Goal: Check status: Check status

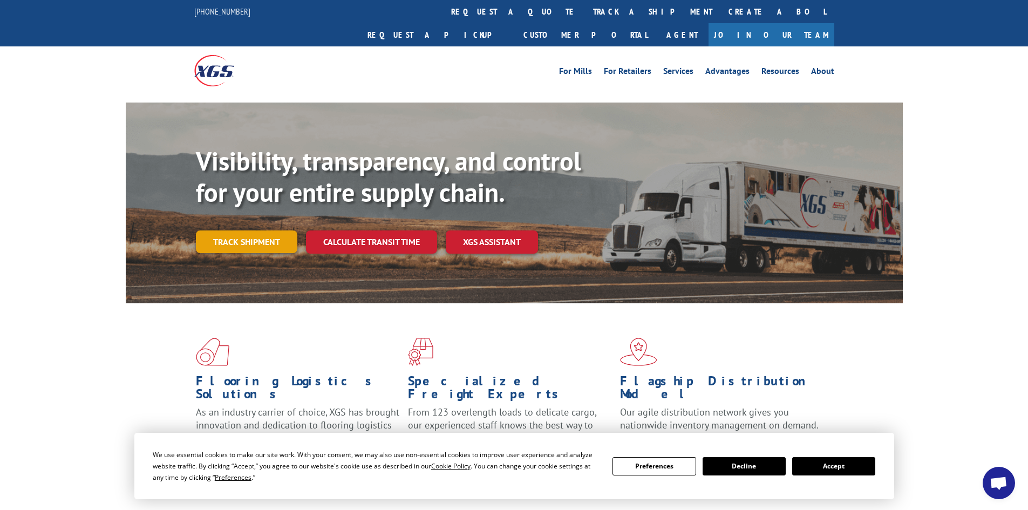
click at [238, 230] on link "Track shipment" at bounding box center [246, 241] width 101 height 23
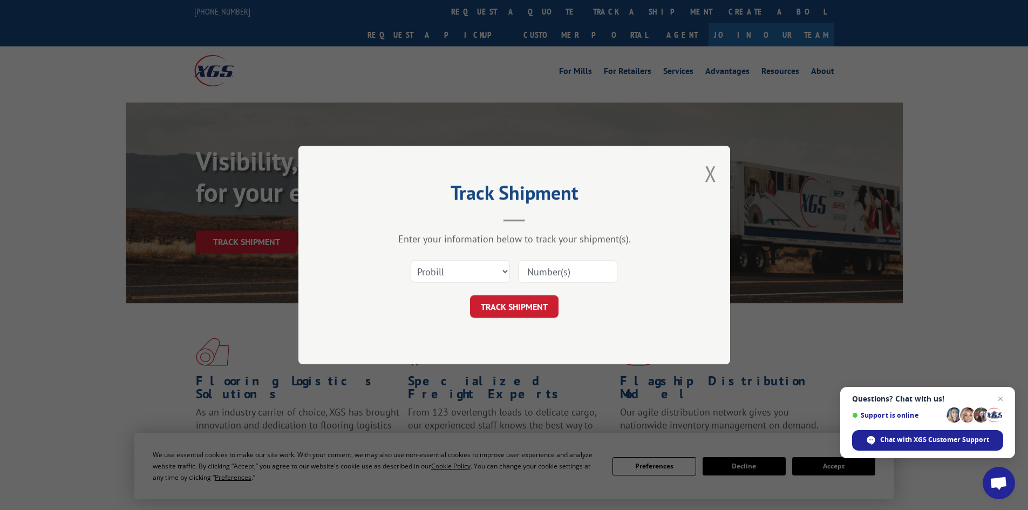
click at [531, 276] on input at bounding box center [567, 271] width 99 height 23
type input "2551735"
click at [519, 302] on button "TRACK SHIPMENT" at bounding box center [514, 306] width 88 height 23
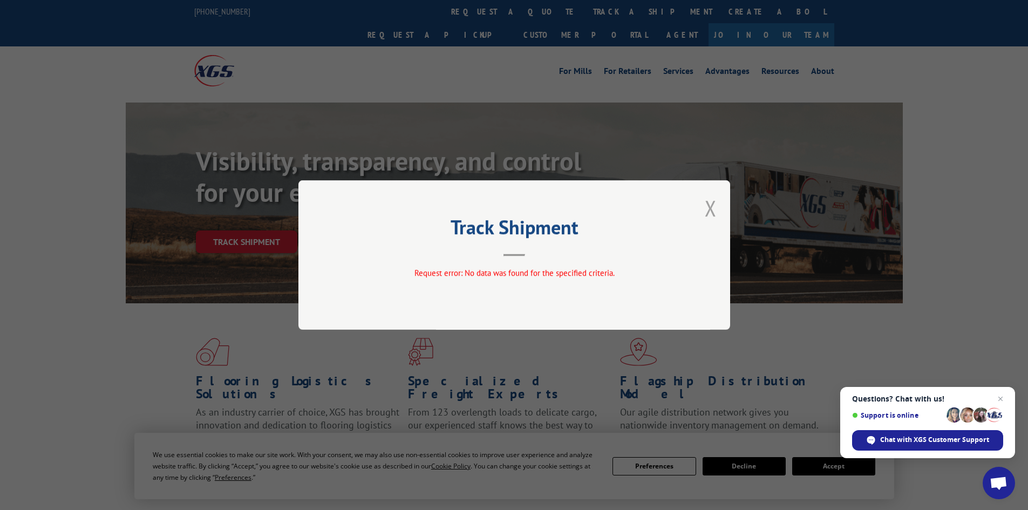
click at [711, 211] on button "Close modal" at bounding box center [710, 208] width 12 height 29
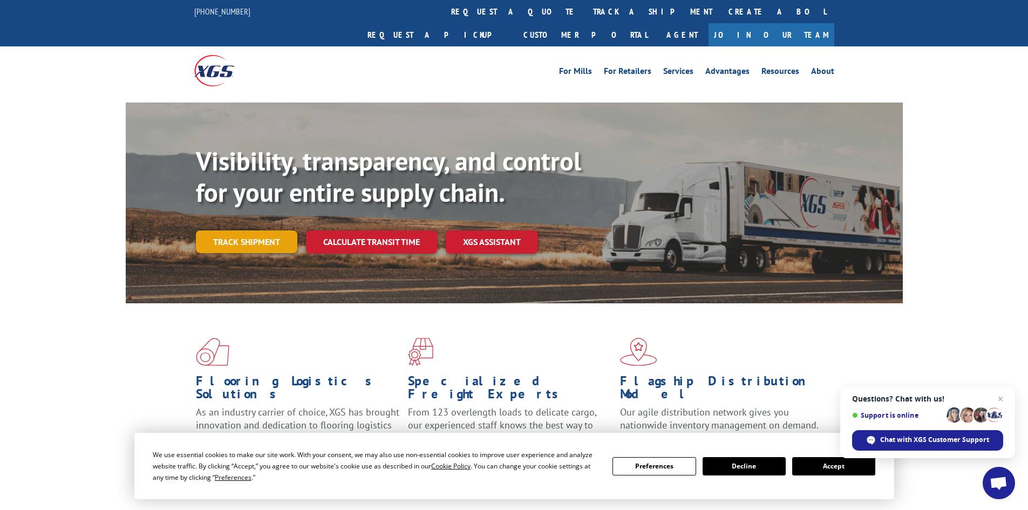
click at [252, 230] on link "Track shipment" at bounding box center [246, 241] width 101 height 23
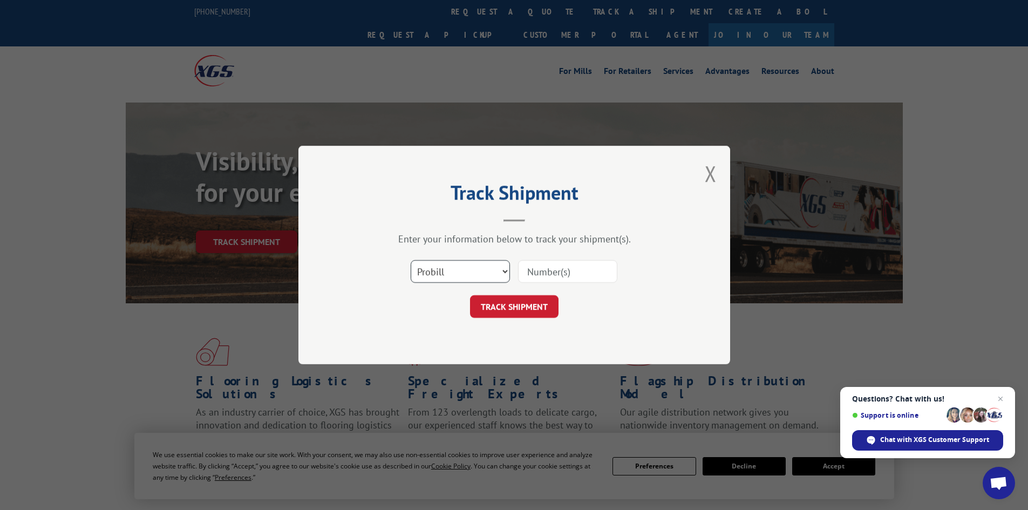
click at [434, 275] on select "Select category... Probill BOL PO" at bounding box center [459, 271] width 99 height 23
select select "po"
click at [410, 260] on select "Select category... Probill BOL PO" at bounding box center [459, 271] width 99 height 23
click at [532, 273] on input at bounding box center [567, 271] width 99 height 23
type input "15995529"
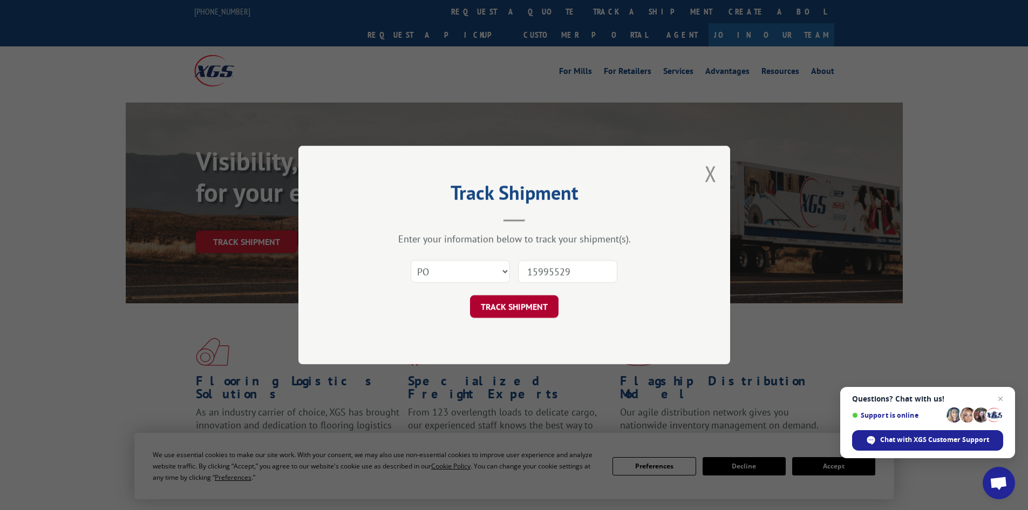
click at [525, 311] on button "TRACK SHIPMENT" at bounding box center [514, 306] width 88 height 23
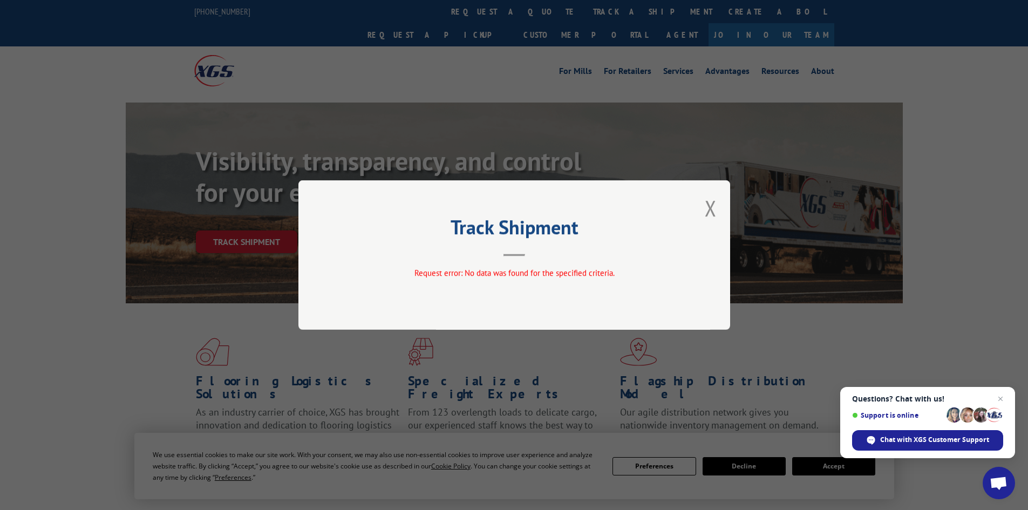
click at [699, 208] on div "Track Shipment Request error: No data was found for the specified criteria." at bounding box center [514, 254] width 432 height 149
click at [709, 209] on button "Close modal" at bounding box center [710, 208] width 12 height 29
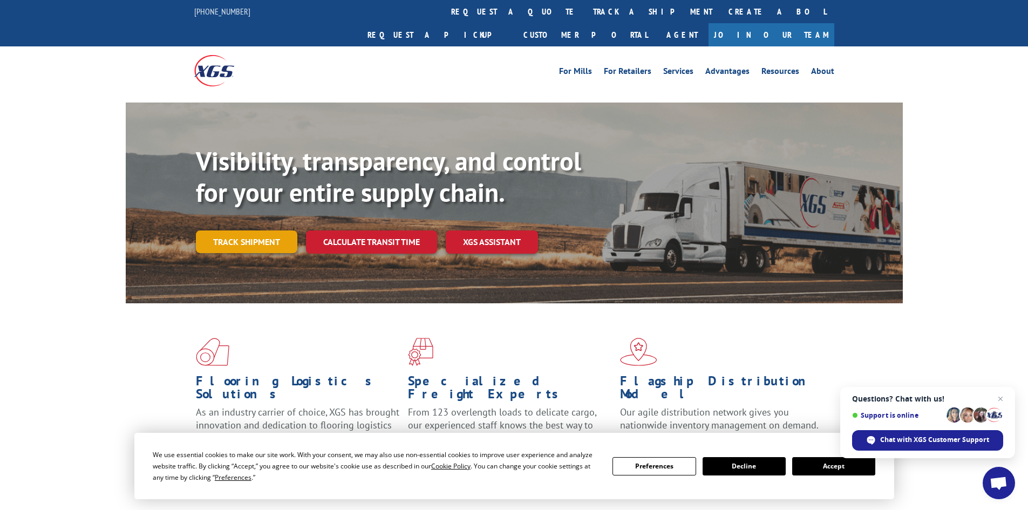
click at [258, 230] on link "Track shipment" at bounding box center [246, 241] width 101 height 23
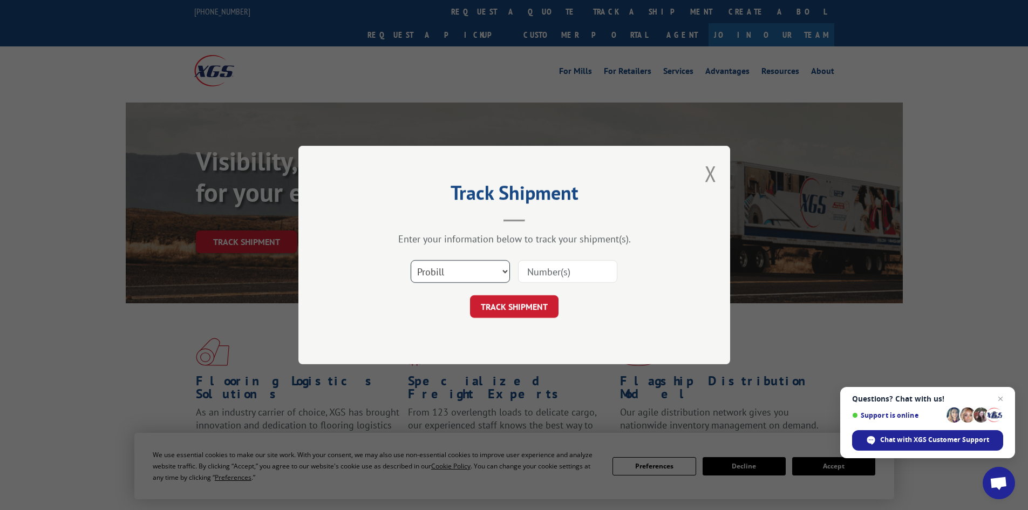
click at [434, 271] on select "Select category... Probill BOL PO" at bounding box center [459, 271] width 99 height 23
select select "bol"
click at [410, 260] on select "Select category... Probill BOL PO" at bounding box center [459, 271] width 99 height 23
click at [546, 273] on input at bounding box center [567, 271] width 99 height 23
type input "2551735"
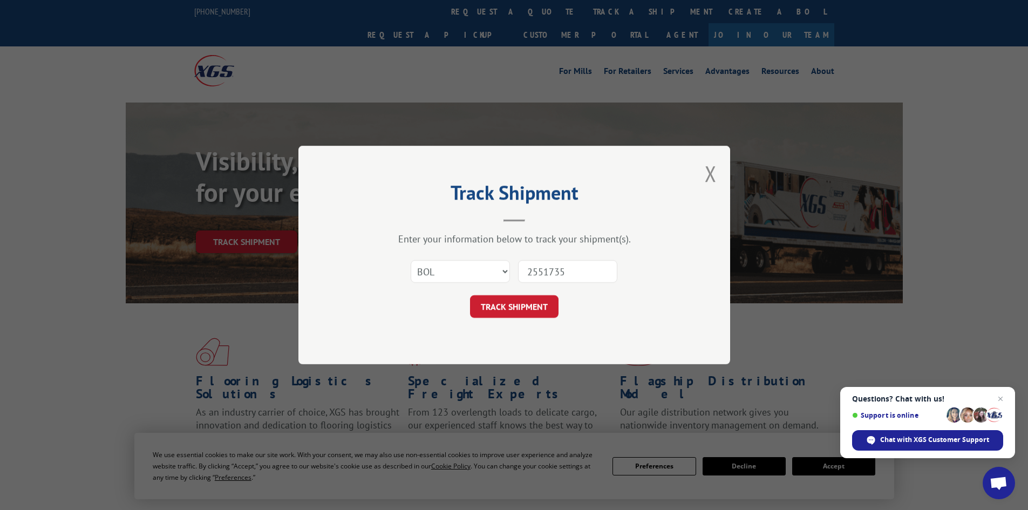
click button "TRACK SHIPMENT" at bounding box center [514, 306] width 88 height 23
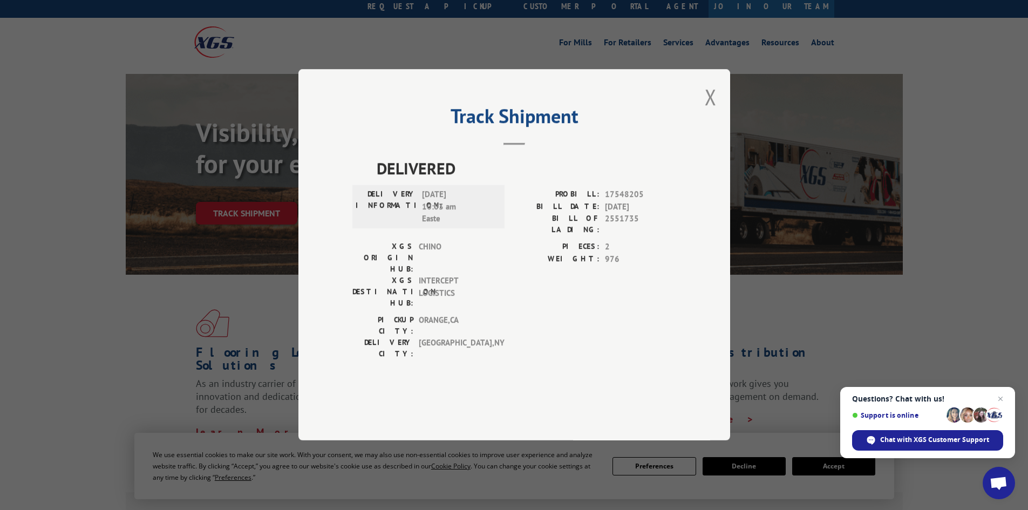
scroll to position [54, 0]
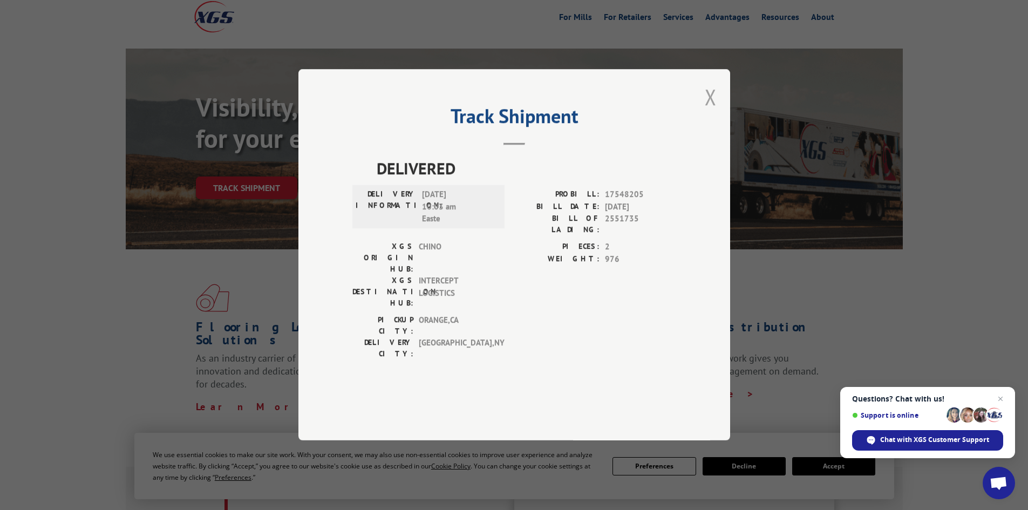
click at [714, 111] on button "Close modal" at bounding box center [710, 97] width 12 height 29
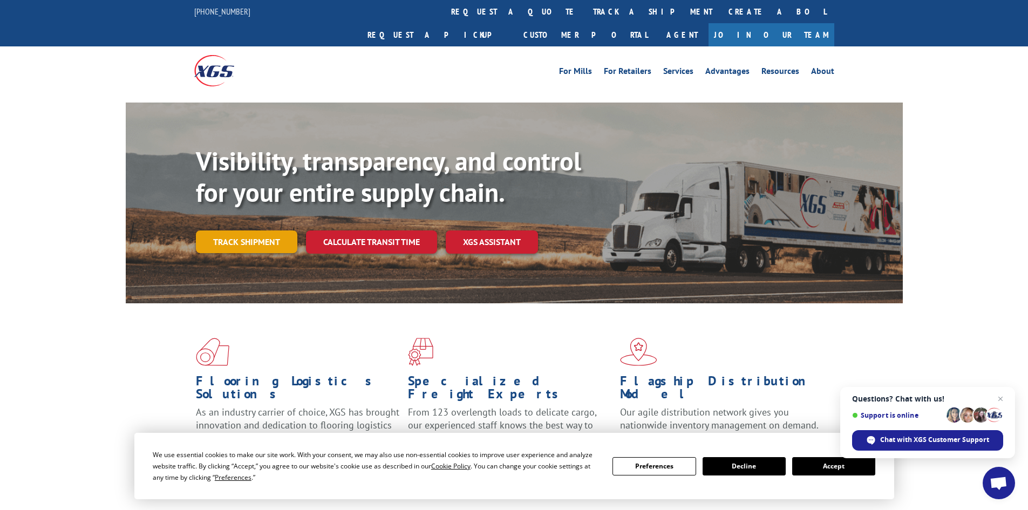
click at [244, 230] on link "Track shipment" at bounding box center [246, 241] width 101 height 23
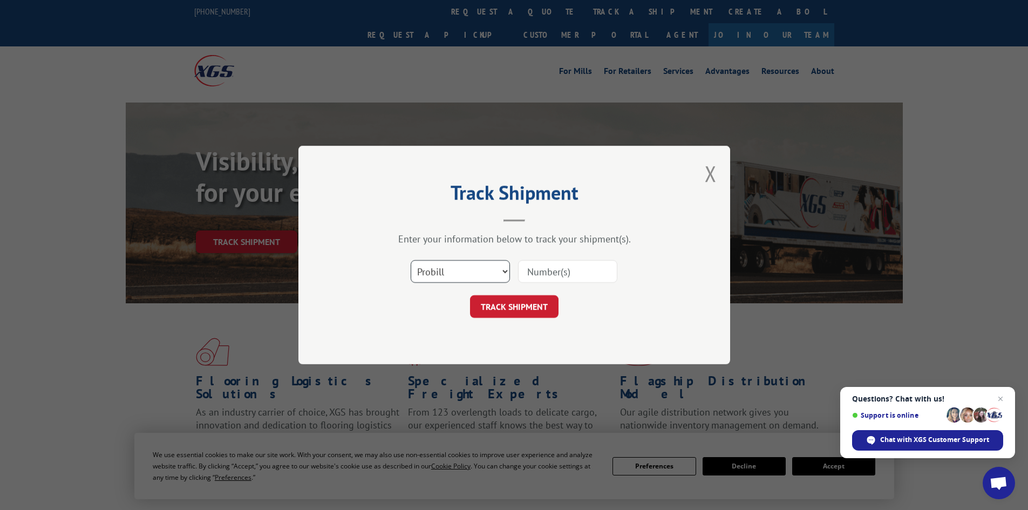
click at [444, 277] on select "Select category... Probill BOL PO" at bounding box center [459, 271] width 99 height 23
select select "bol"
click at [410, 260] on select "Select category... Probill BOL PO" at bounding box center [459, 271] width 99 height 23
click at [531, 273] on input at bounding box center [567, 271] width 99 height 23
type input "230365015"
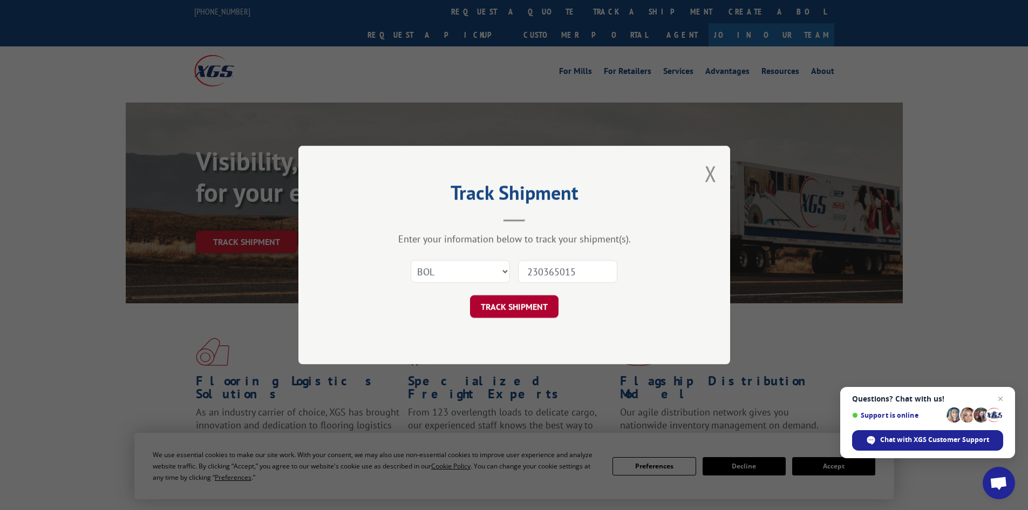
click at [515, 302] on button "TRACK SHIPMENT" at bounding box center [514, 306] width 88 height 23
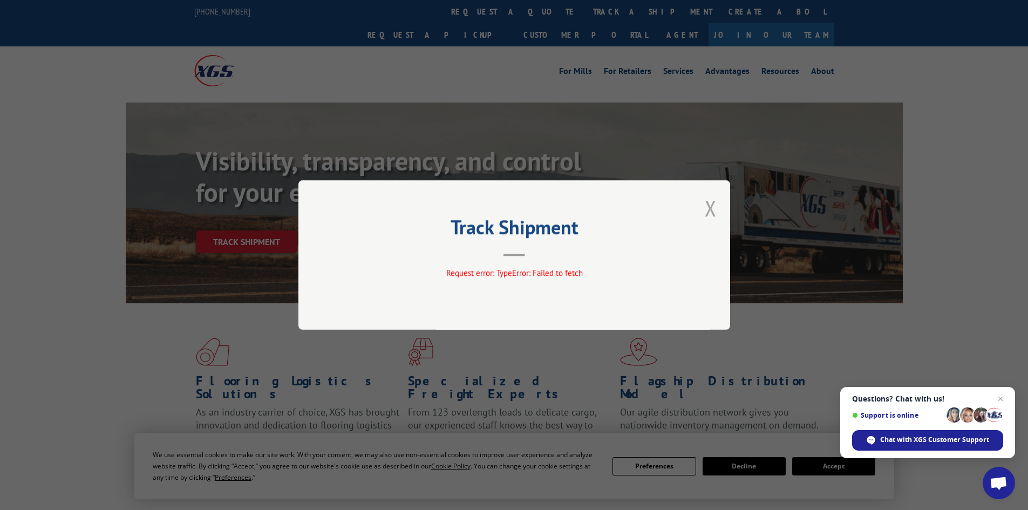
click at [707, 209] on button "Close modal" at bounding box center [710, 208] width 12 height 29
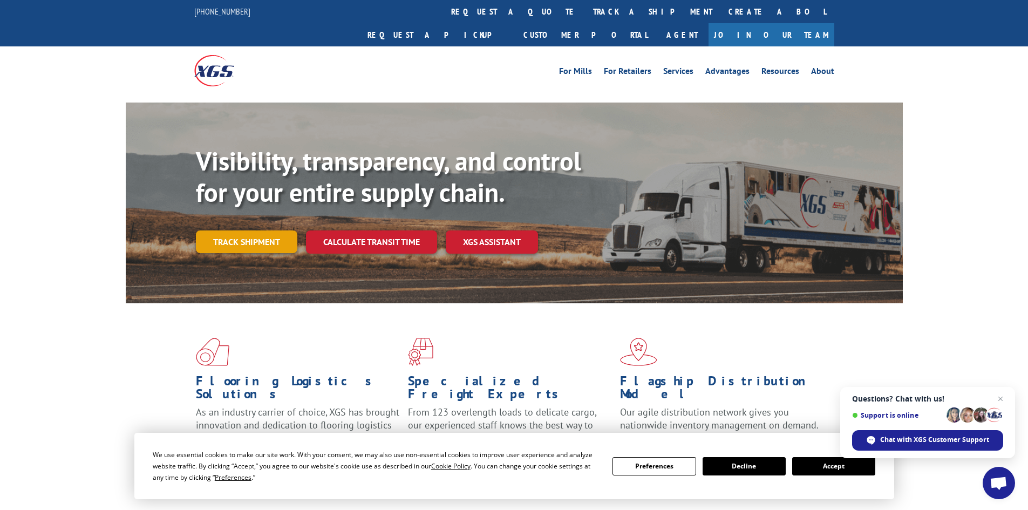
click at [245, 230] on link "Track shipment" at bounding box center [246, 241] width 101 height 23
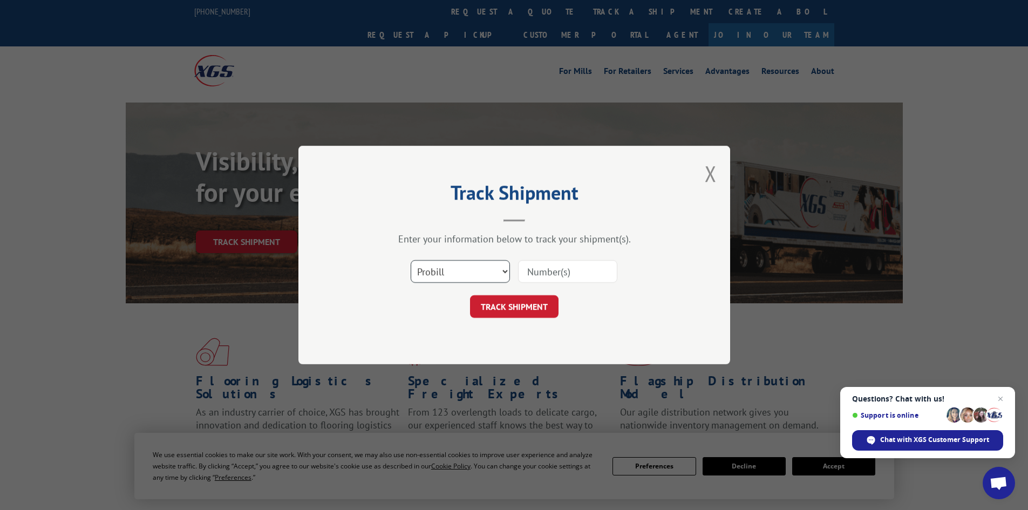
click at [427, 277] on select "Select category... Probill BOL PO" at bounding box center [459, 271] width 99 height 23
select select "po"
click at [410, 260] on select "Select category... Probill BOL PO" at bounding box center [459, 271] width 99 height 23
click at [570, 266] on input at bounding box center [567, 271] width 99 height 23
type input "15996535"
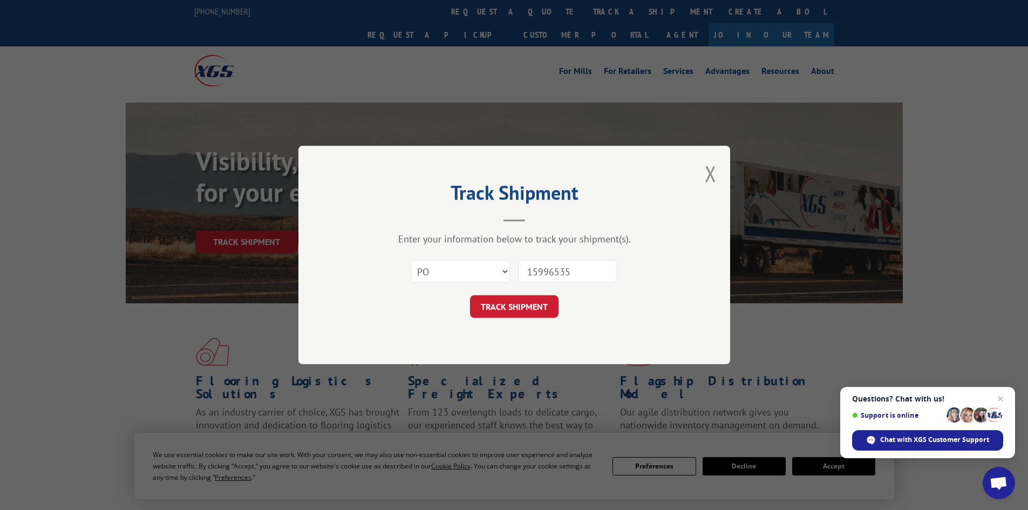
click at [470, 295] on button "TRACK SHIPMENT" at bounding box center [514, 306] width 88 height 23
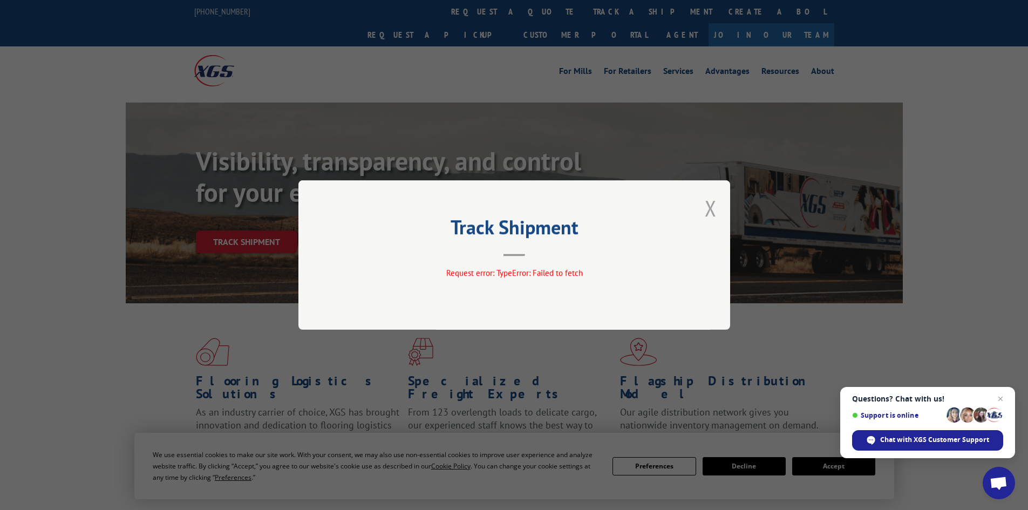
click at [710, 209] on button "Close modal" at bounding box center [710, 208] width 12 height 29
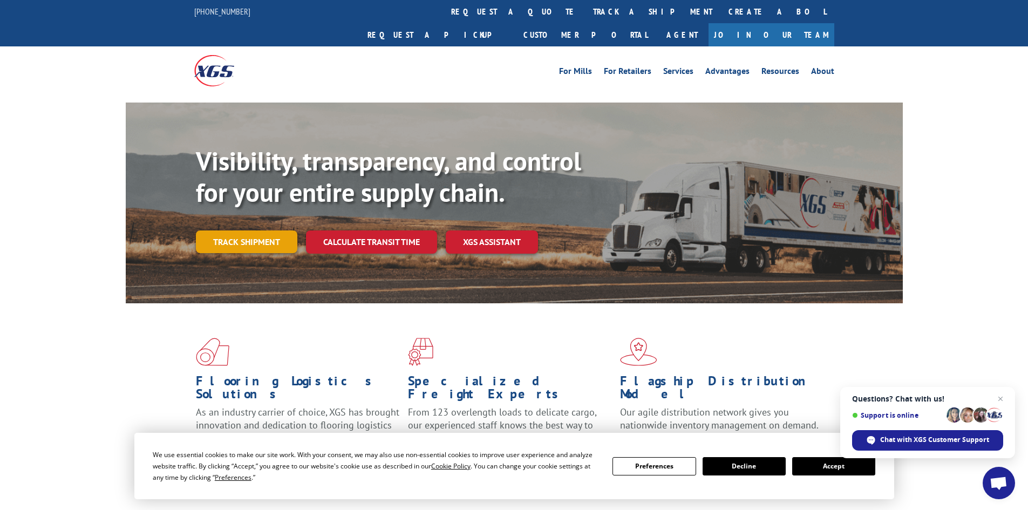
click at [234, 230] on link "Track shipment" at bounding box center [246, 241] width 101 height 23
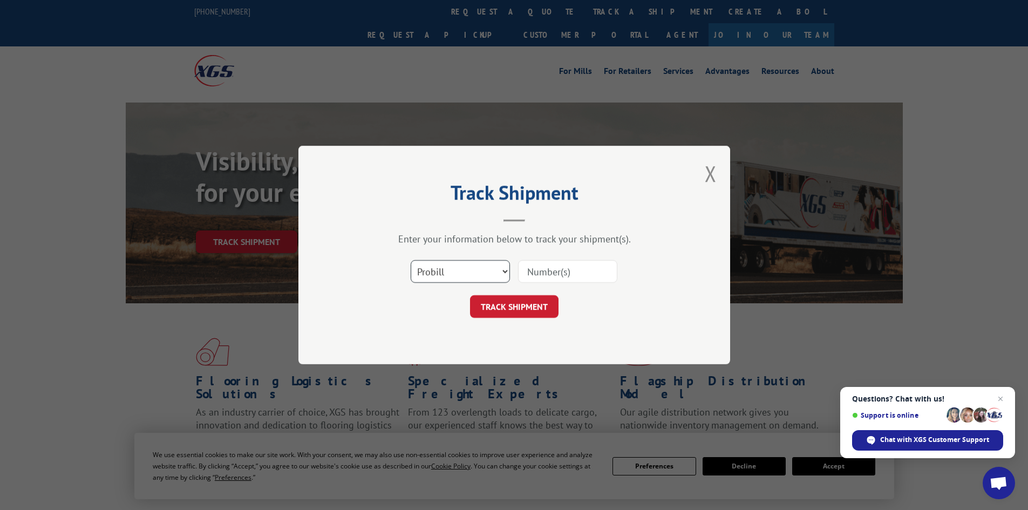
click at [422, 270] on select "Select category... Probill BOL PO" at bounding box center [459, 271] width 99 height 23
click at [410, 260] on select "Select category... Probill BOL PO" at bounding box center [459, 271] width 99 height 23
click at [542, 270] on input at bounding box center [567, 271] width 99 height 23
type input "3"
type input "230365015"
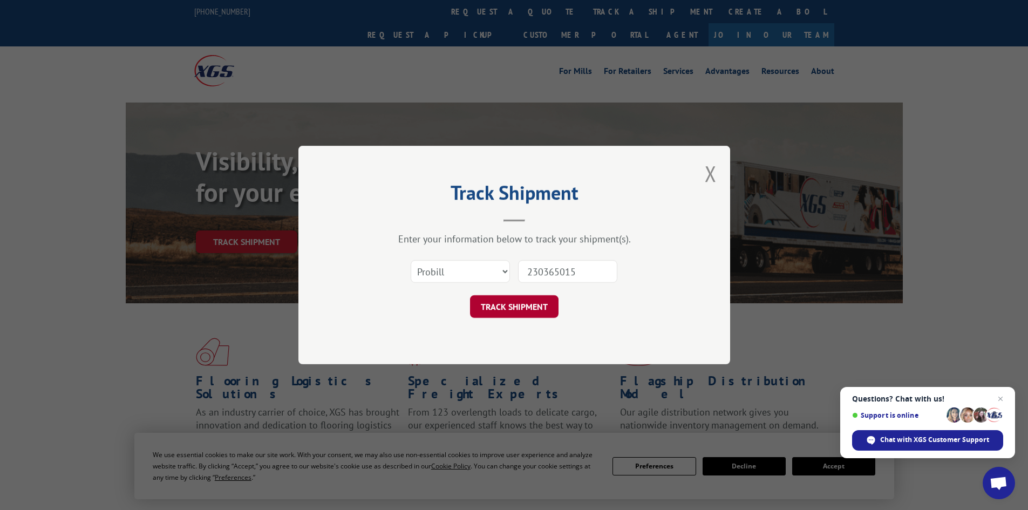
click at [509, 304] on button "TRACK SHIPMENT" at bounding box center [514, 306] width 88 height 23
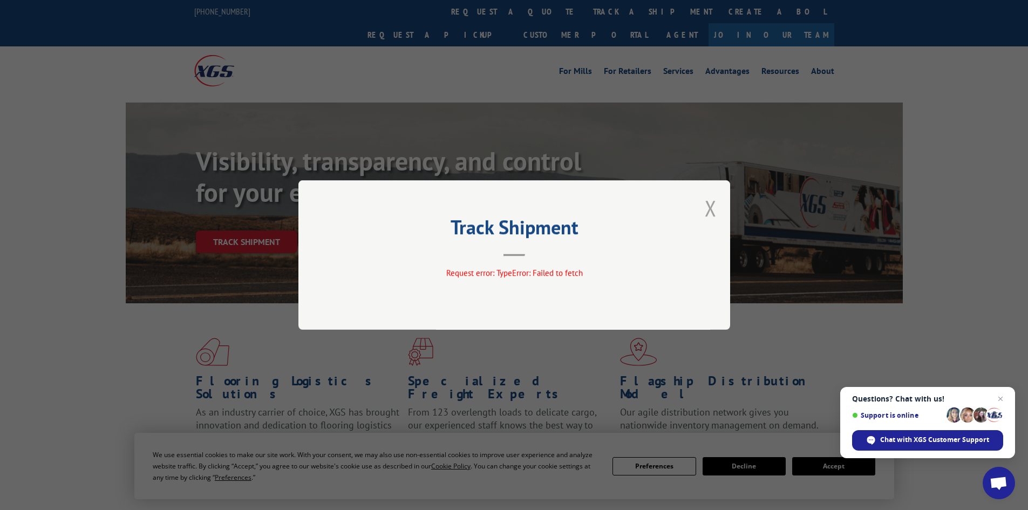
click at [716, 208] on button "Close modal" at bounding box center [710, 208] width 12 height 29
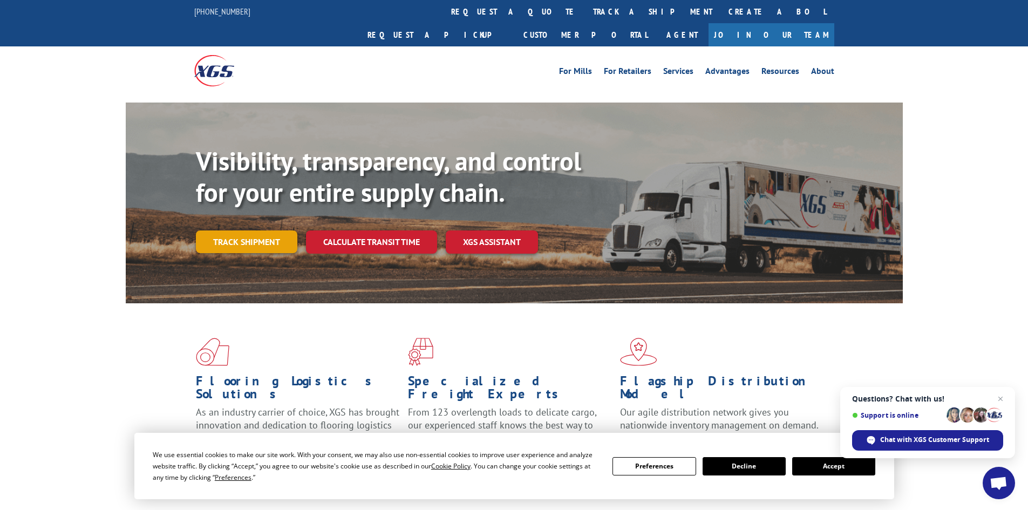
click at [244, 230] on link "Track shipment" at bounding box center [246, 241] width 101 height 23
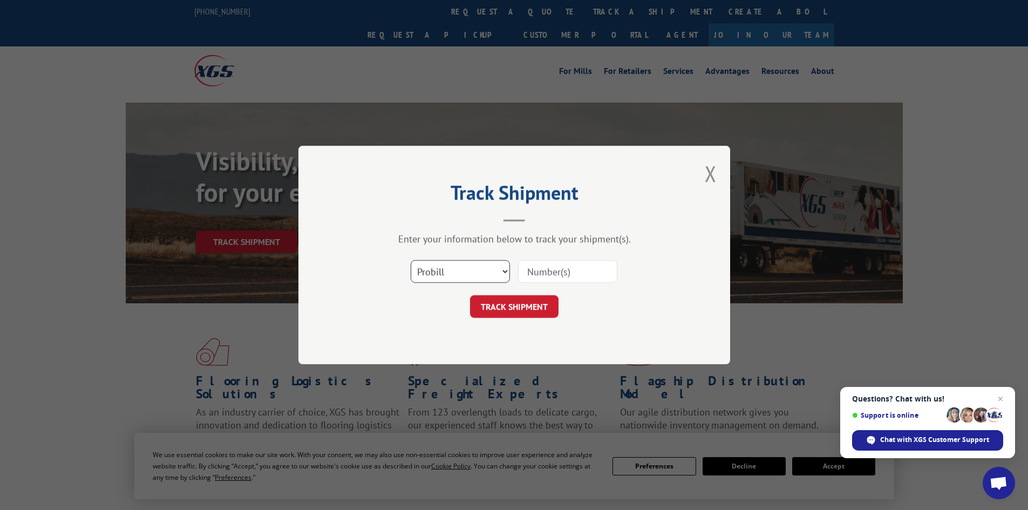
click at [451, 275] on select "Select category... Probill BOL PO" at bounding box center [459, 271] width 99 height 23
select select "bol"
click at [410, 260] on select "Select category... Probill BOL PO" at bounding box center [459, 271] width 99 height 23
click at [532, 275] on input at bounding box center [567, 271] width 99 height 23
type input "230365015"
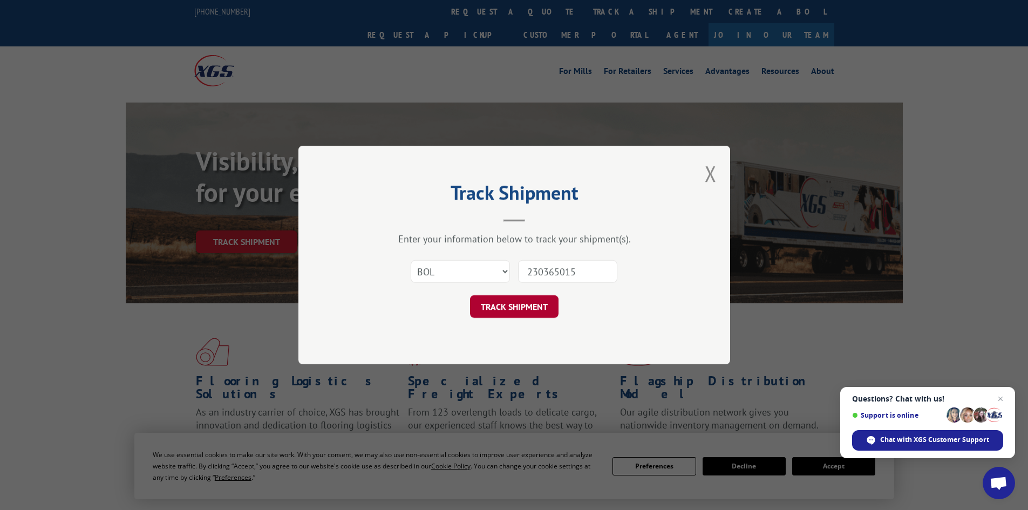
click at [519, 306] on button "TRACK SHIPMENT" at bounding box center [514, 306] width 88 height 23
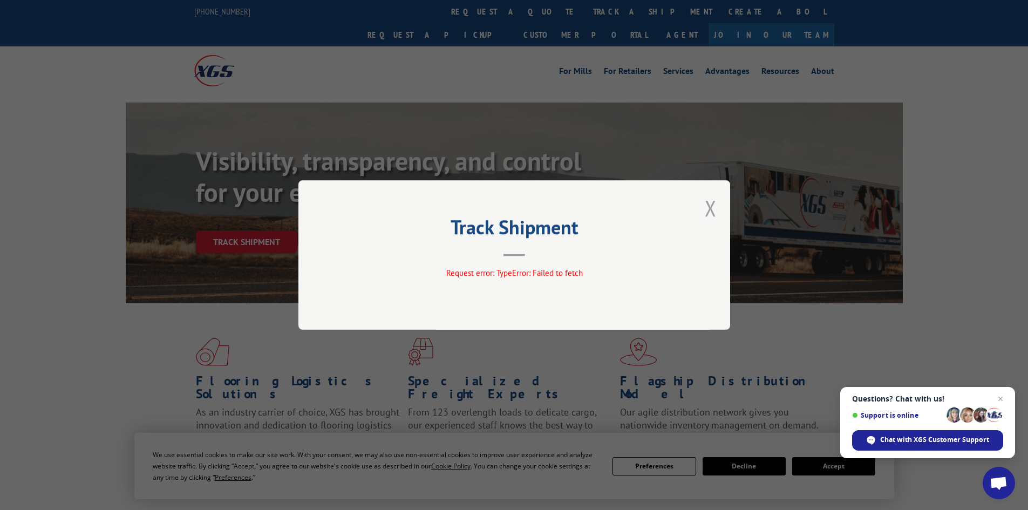
click at [707, 210] on button "Close modal" at bounding box center [710, 208] width 12 height 29
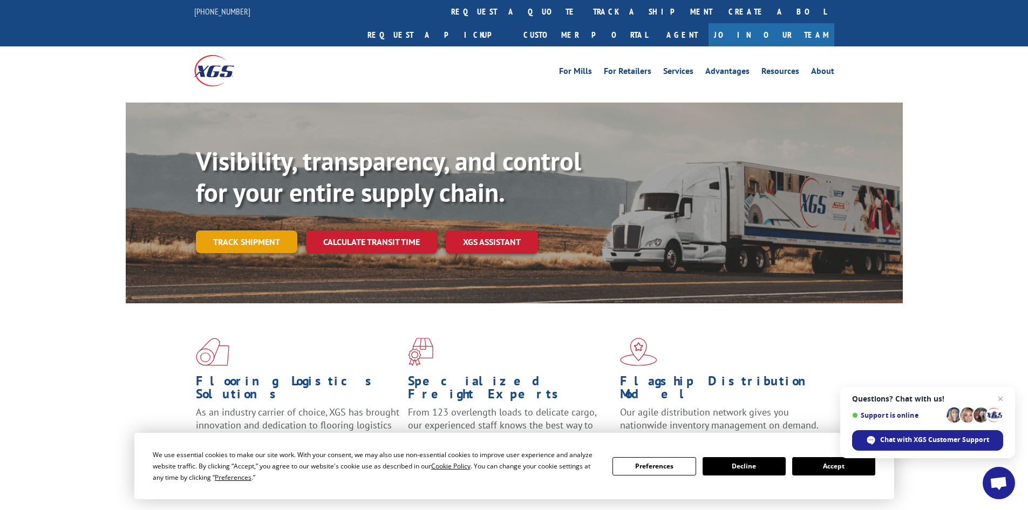
click at [252, 230] on link "Track shipment" at bounding box center [246, 241] width 101 height 23
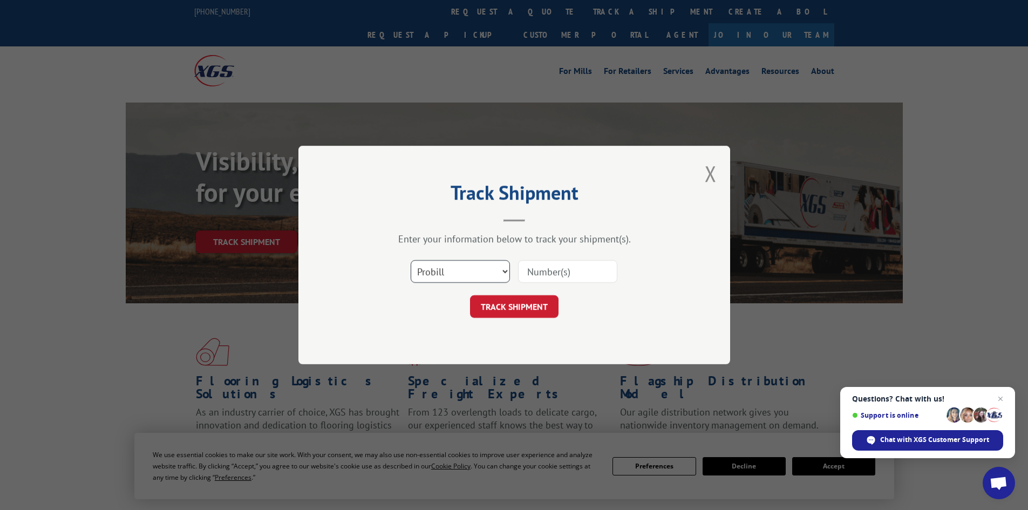
click at [465, 276] on select "Select category... Probill BOL PO" at bounding box center [459, 271] width 99 height 23
select select "po"
click at [410, 260] on select "Select category... Probill BOL PO" at bounding box center [459, 271] width 99 height 23
click at [530, 270] on input at bounding box center [567, 271] width 99 height 23
type input "15996535"
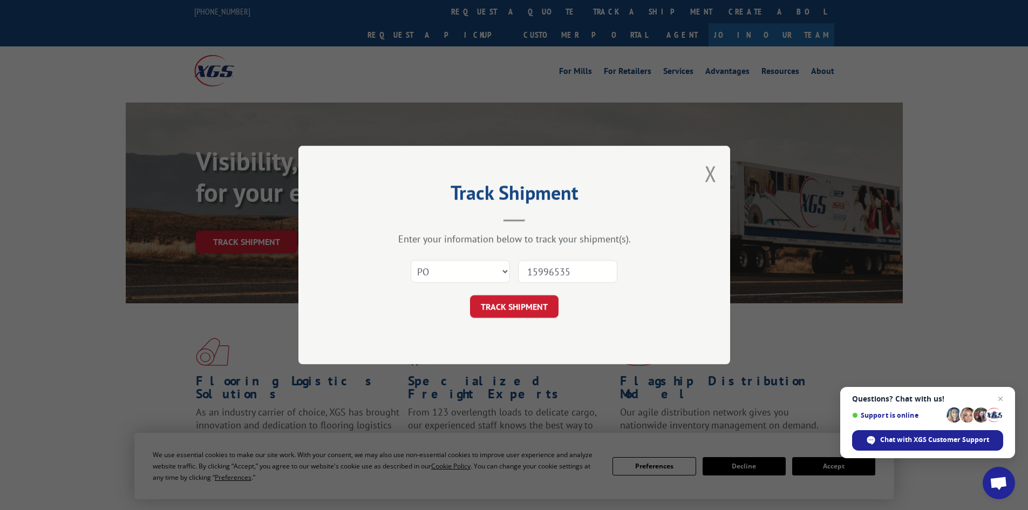
click at [470, 295] on button "TRACK SHIPMENT" at bounding box center [514, 306] width 88 height 23
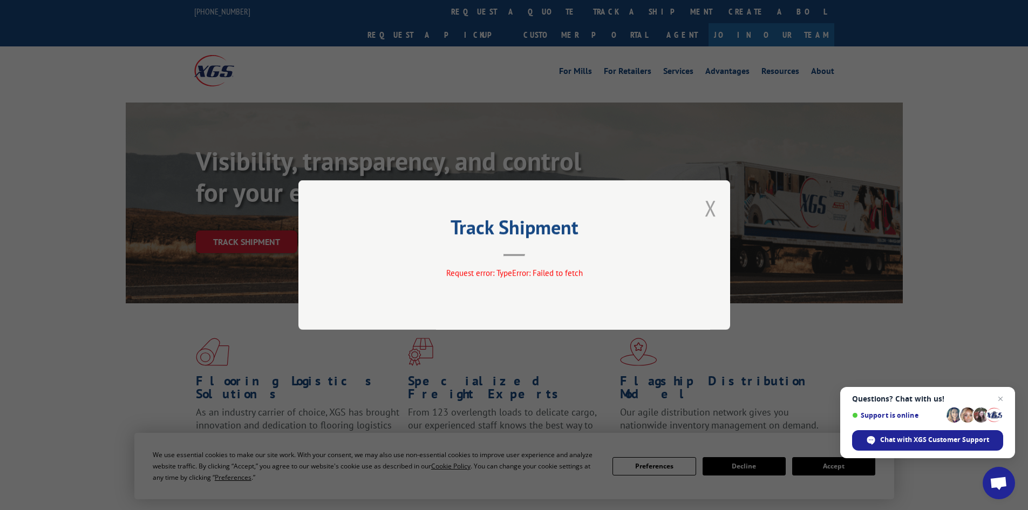
click at [709, 211] on button "Close modal" at bounding box center [710, 208] width 12 height 29
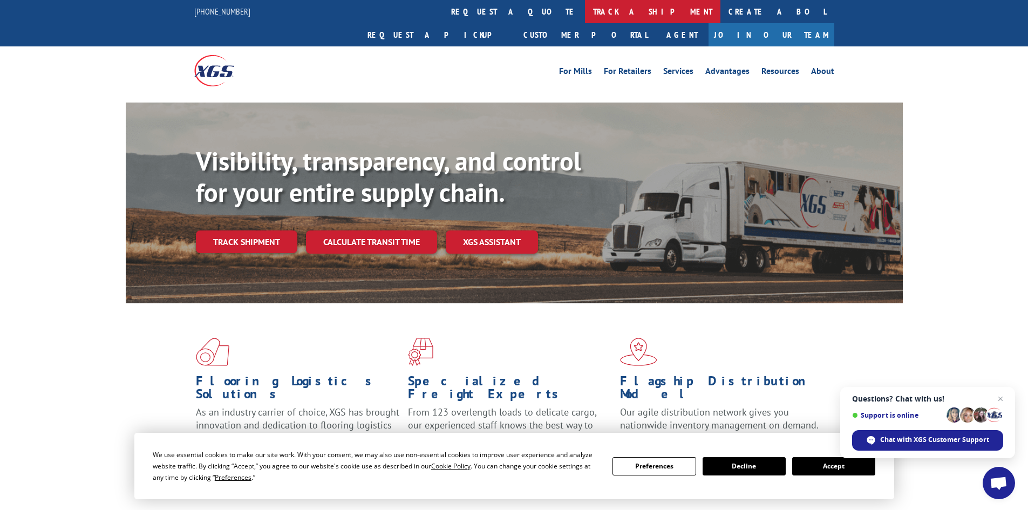
click at [585, 6] on link "track a shipment" at bounding box center [652, 11] width 135 height 23
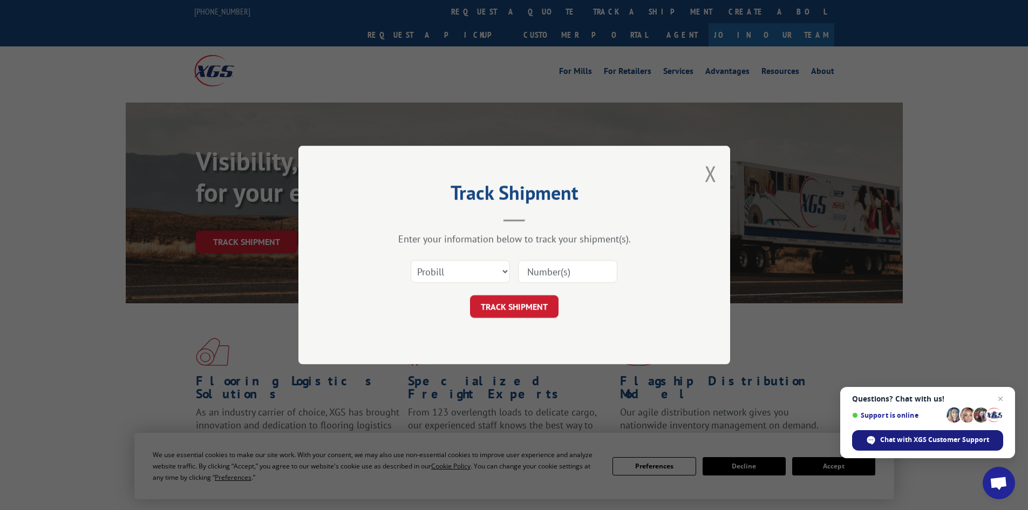
click at [932, 441] on span "Chat with XGS Customer Support" at bounding box center [934, 440] width 109 height 10
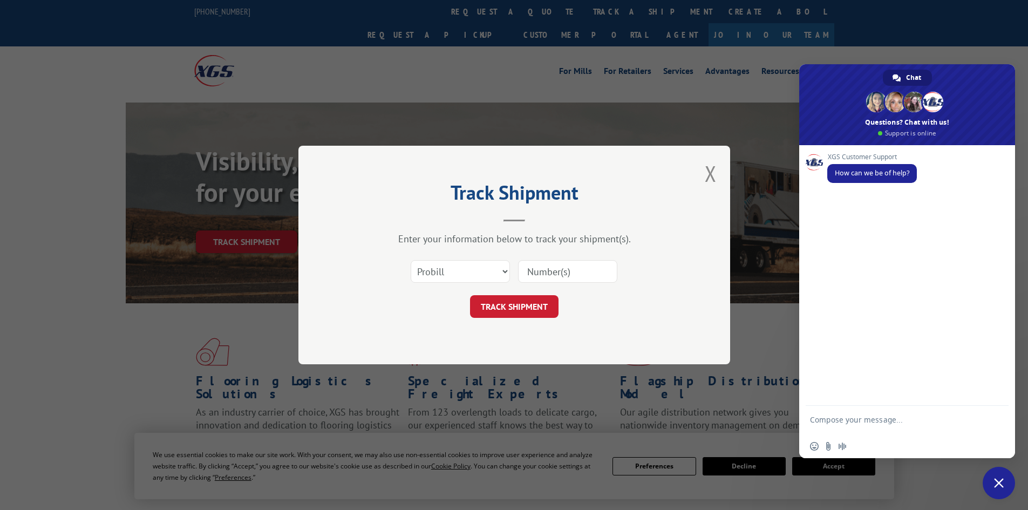
click at [879, 423] on textarea "Compose your message..." at bounding box center [895, 424] width 170 height 19
type textarea "trying to track an order shipped FB 230365015 PO# 15996535 shipped on 9/4 from …"
click at [996, 407] on span "Send" at bounding box center [996, 410] width 8 height 8
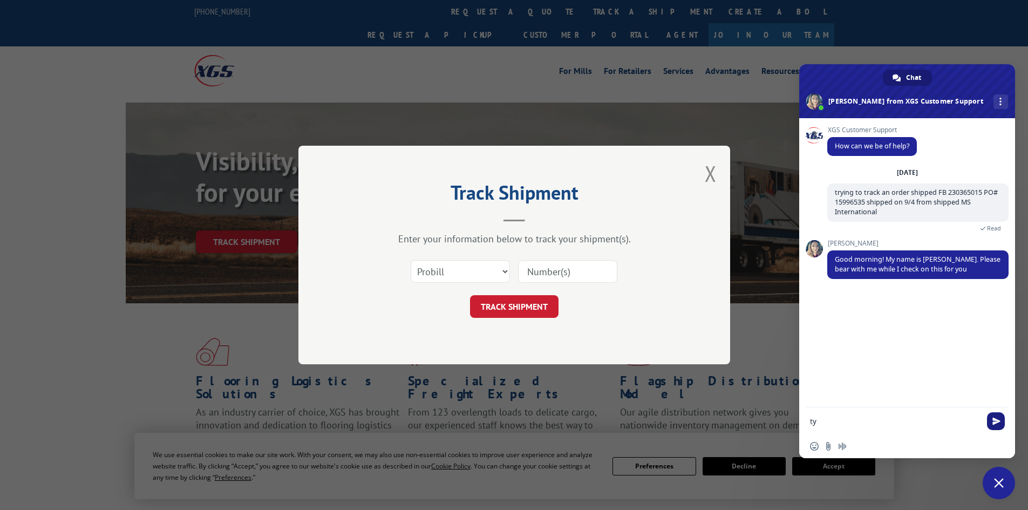
type textarea "ty"
click at [992, 422] on span "Send" at bounding box center [996, 421] width 8 height 8
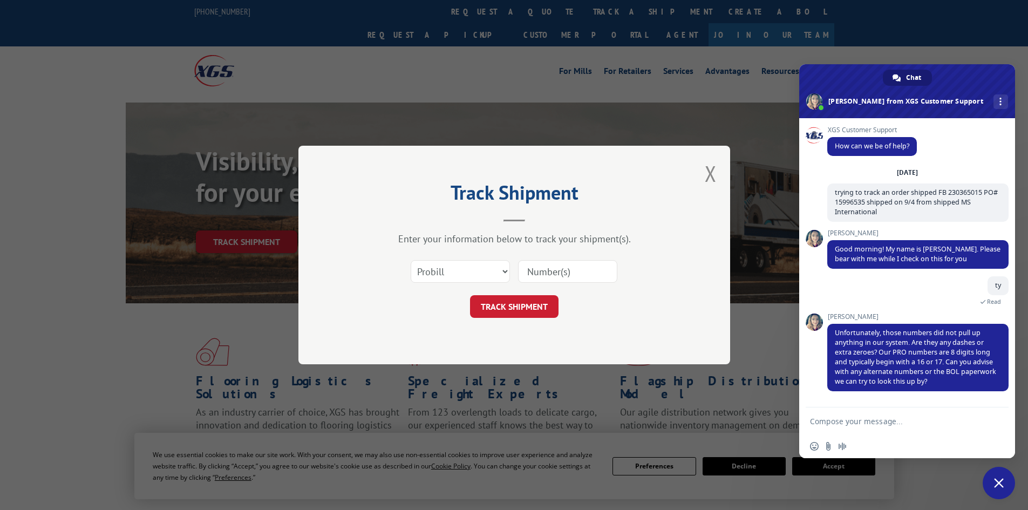
click at [867, 425] on textarea "Compose your message..." at bounding box center [895, 421] width 170 height 10
type textarea "thanks ill contact the shipper"
click at [1002, 422] on span "Send" at bounding box center [996, 421] width 18 height 18
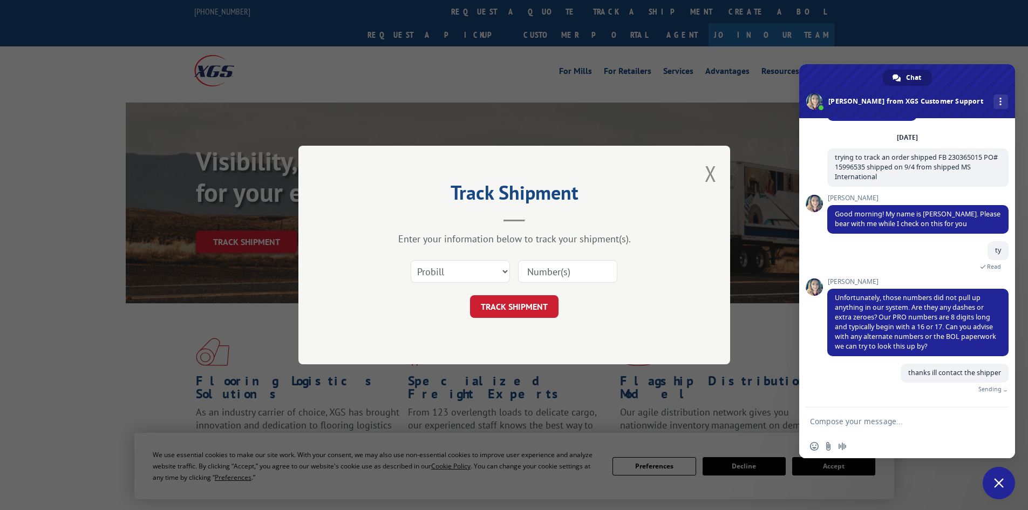
scroll to position [23, 0]
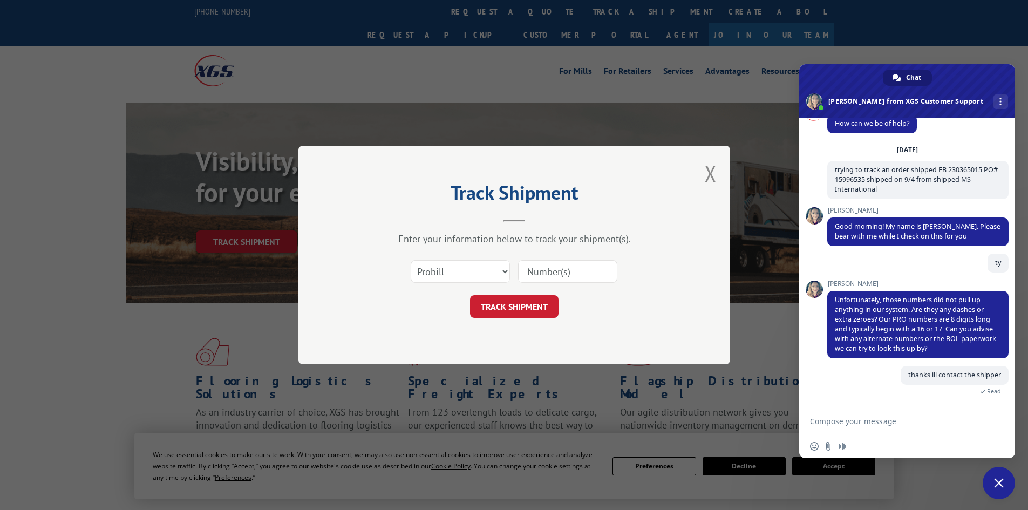
click at [999, 482] on span "Close chat" at bounding box center [999, 483] width 10 height 10
